Goal: Information Seeking & Learning: Learn about a topic

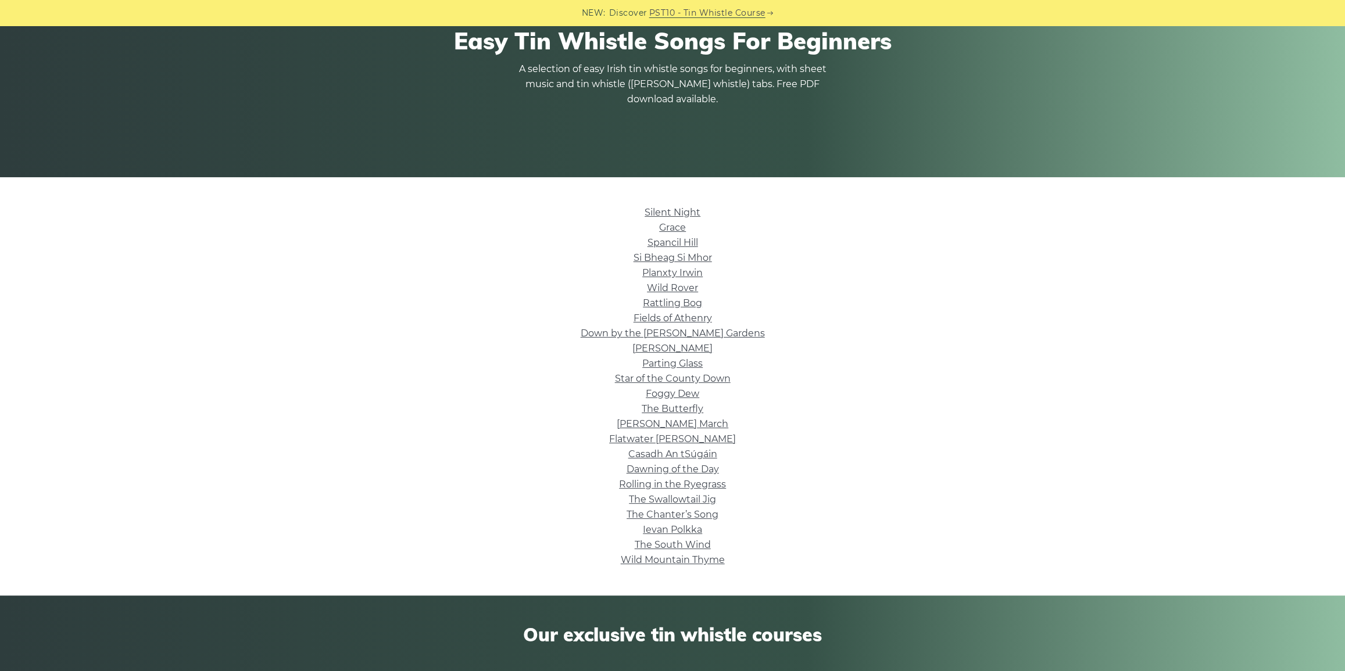
scroll to position [211, 0]
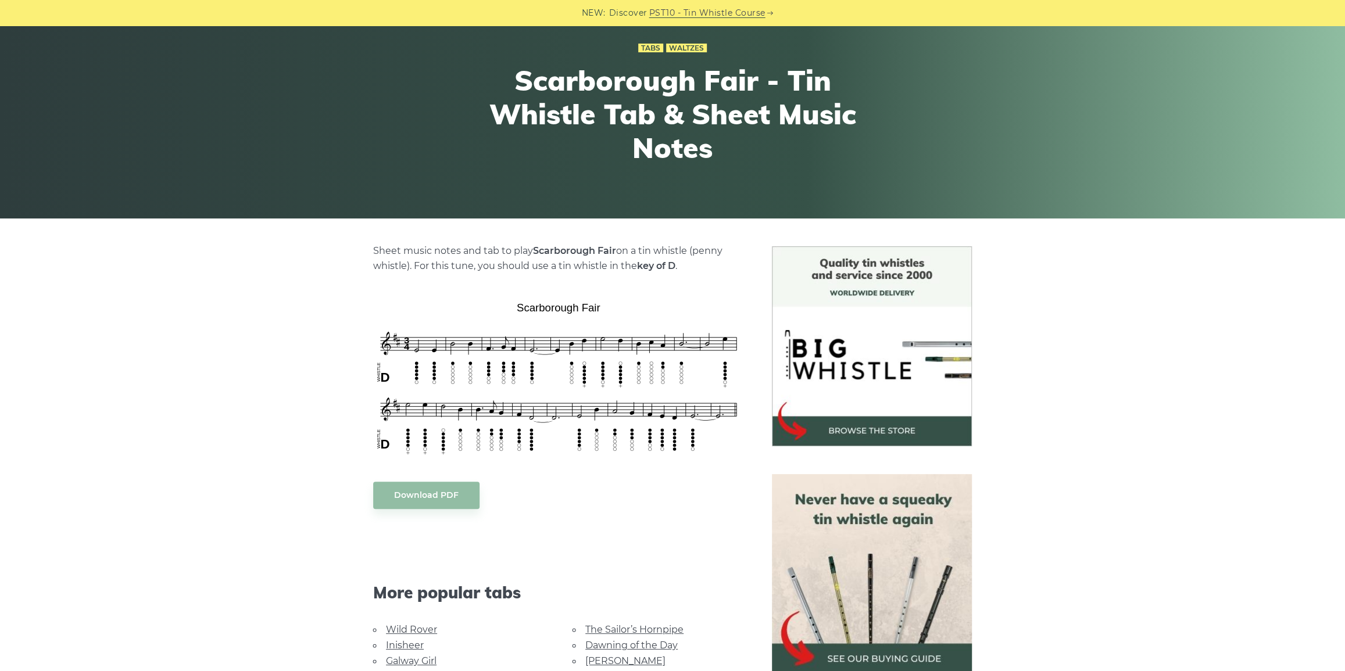
scroll to position [105, 0]
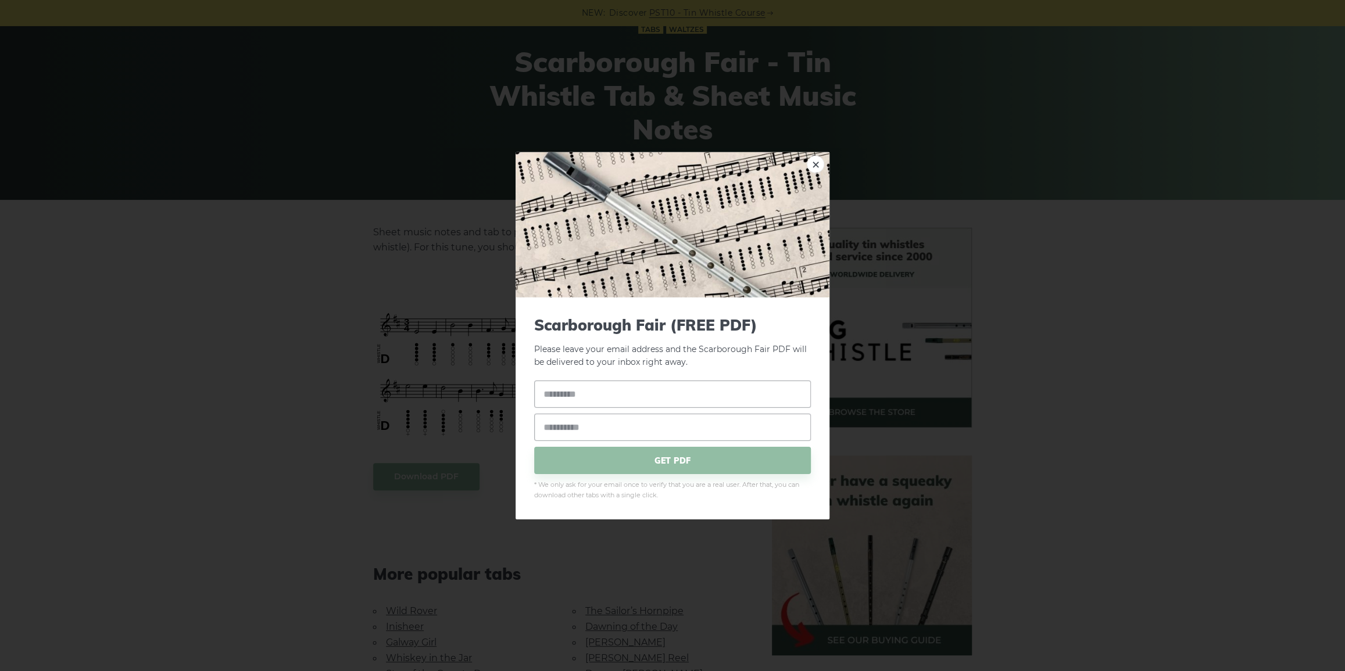
drag, startPoint x: 606, startPoint y: 297, endPoint x: 540, endPoint y: 296, distance: 65.7
click at [471, 297] on div "× Scarborough Fair (FREE PDF) Please leave your email address and the Scarborou…" at bounding box center [672, 335] width 1345 height 671
click at [813, 157] on link "×" at bounding box center [815, 163] width 17 height 17
drag, startPoint x: 606, startPoint y: 288, endPoint x: 537, endPoint y: 290, distance: 69.2
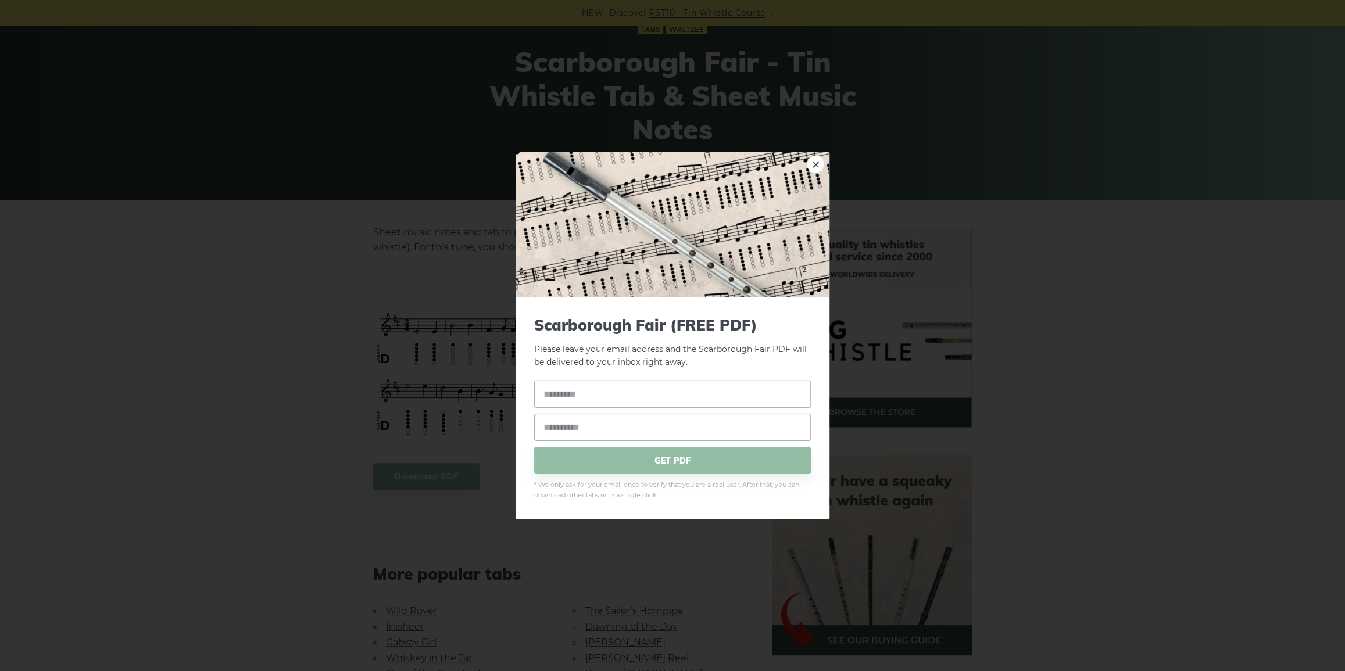
click at [814, 164] on link "×" at bounding box center [815, 163] width 17 height 17
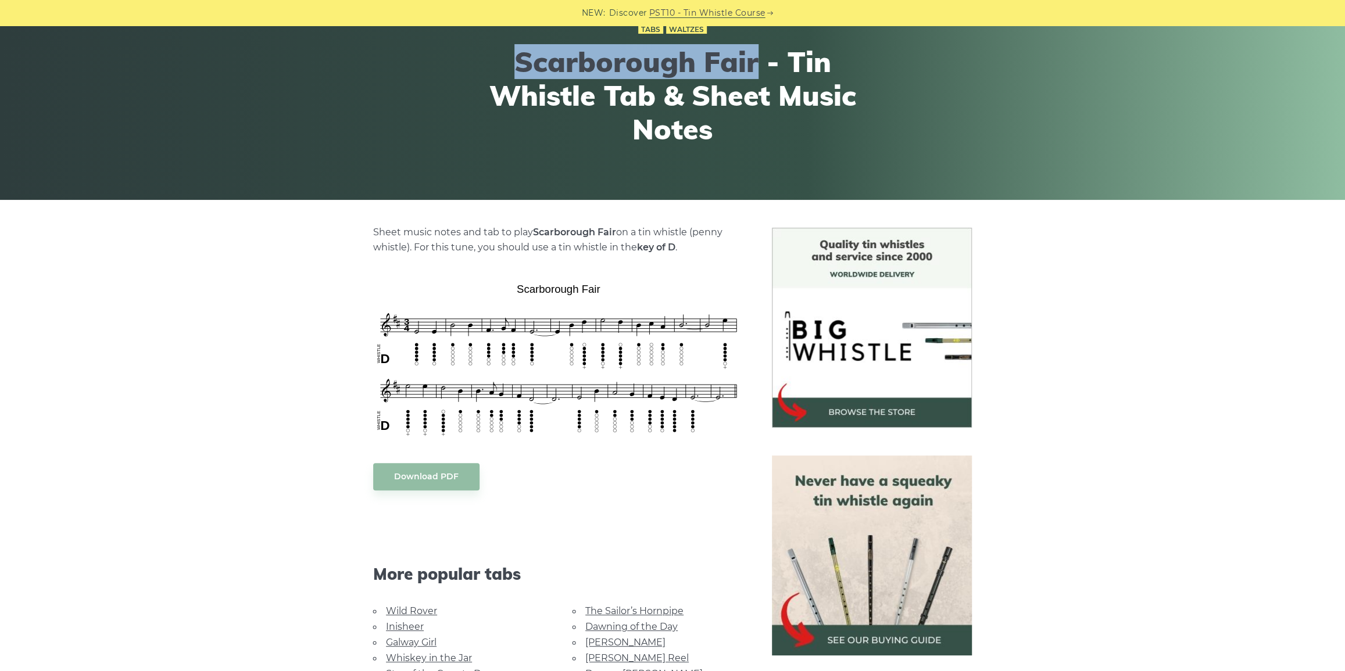
drag, startPoint x: 523, startPoint y: 59, endPoint x: 752, endPoint y: 52, distance: 229.2
click at [752, 52] on h1 "Scarborough Fair - Tin Whistle Tab & Sheet Music Notes" at bounding box center [673, 95] width 428 height 101
copy h1 "Scarborough Fair"
click at [671, 628] on link "Dawning of the Day" at bounding box center [631, 626] width 92 height 11
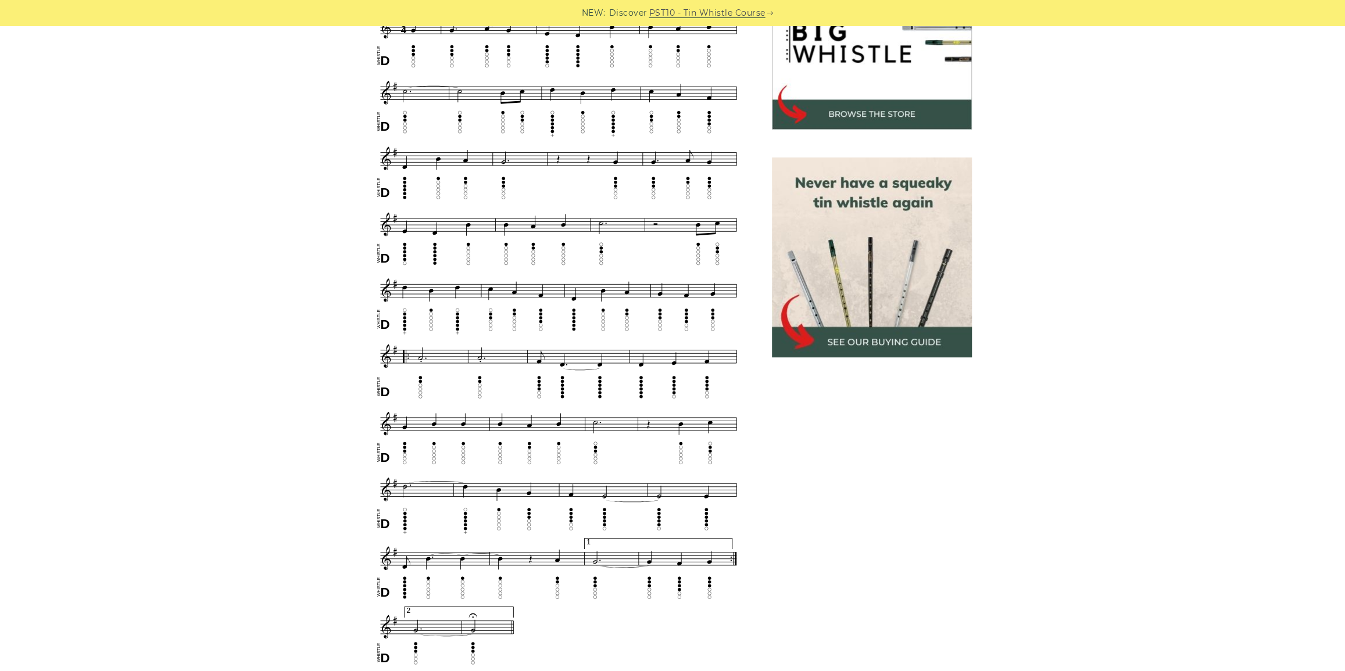
scroll to position [423, 0]
